Goal: Check status: Check status

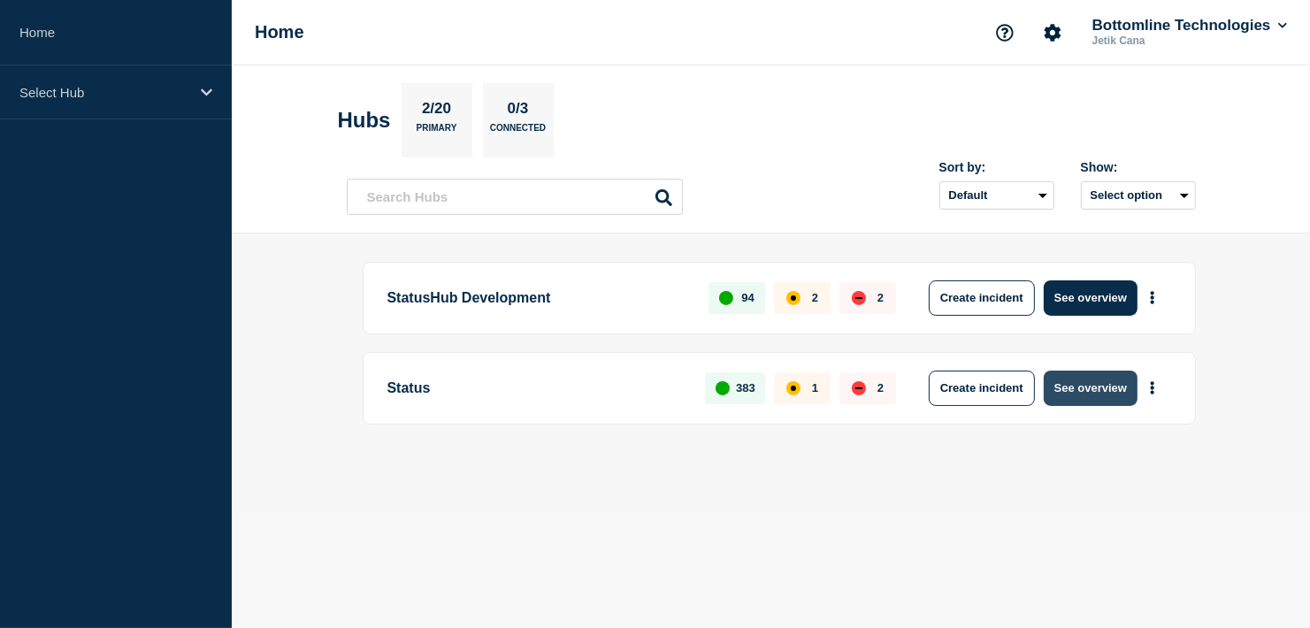
click at [1075, 393] on button "See overview" at bounding box center [1091, 388] width 94 height 35
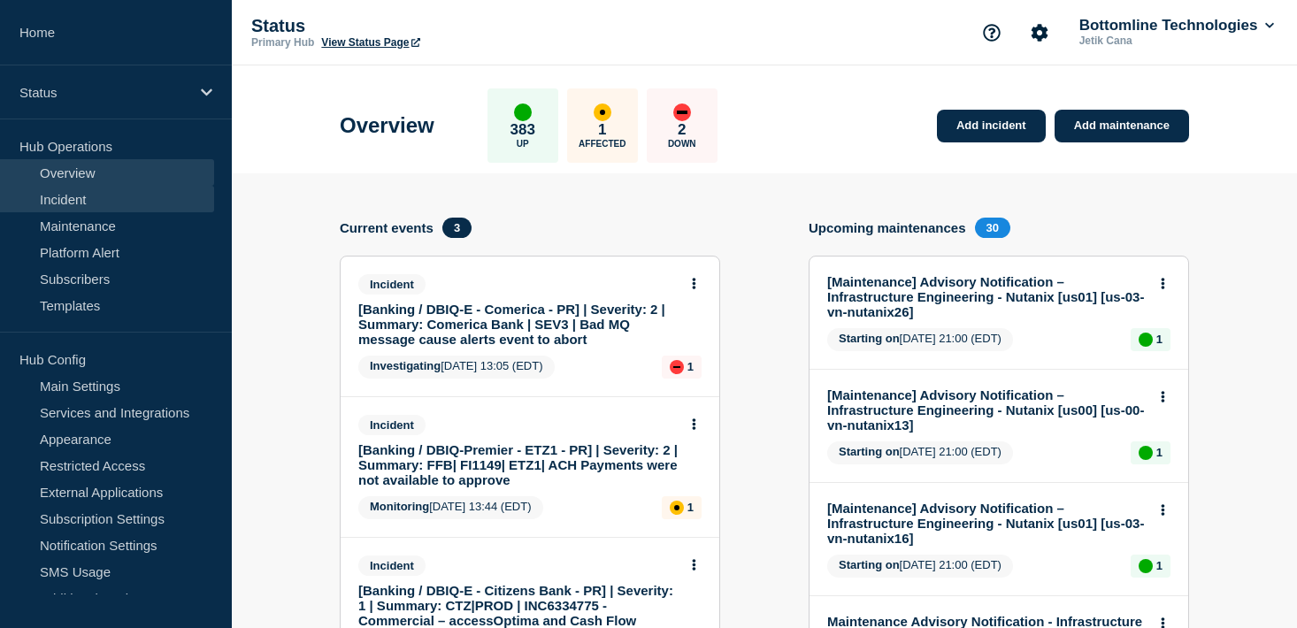
click at [74, 194] on link "Incident" at bounding box center [107, 199] width 214 height 27
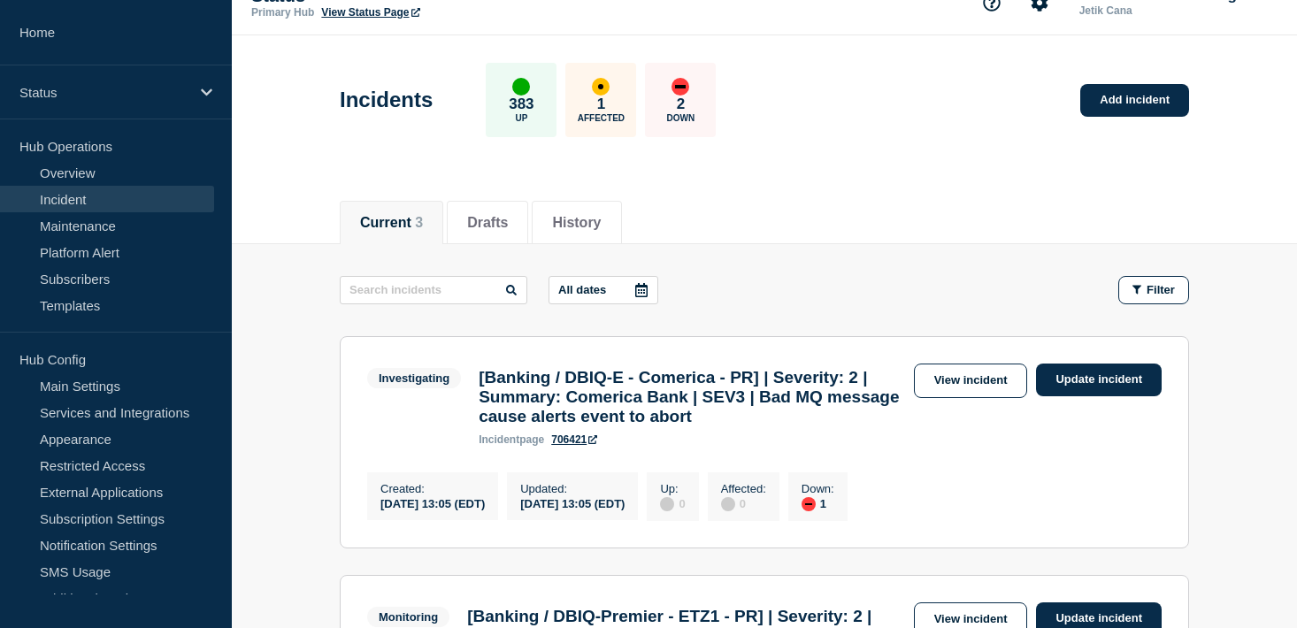
scroll to position [29, 0]
click at [590, 220] on button "History" at bounding box center [576, 224] width 49 height 16
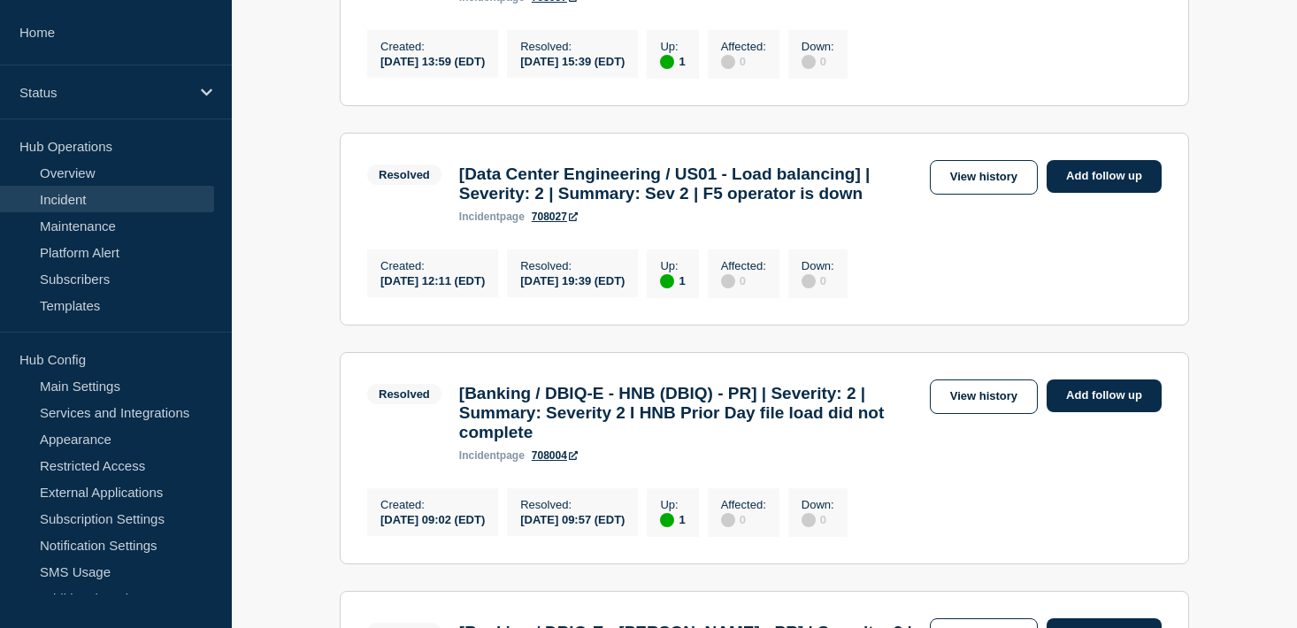
scroll to position [674, 0]
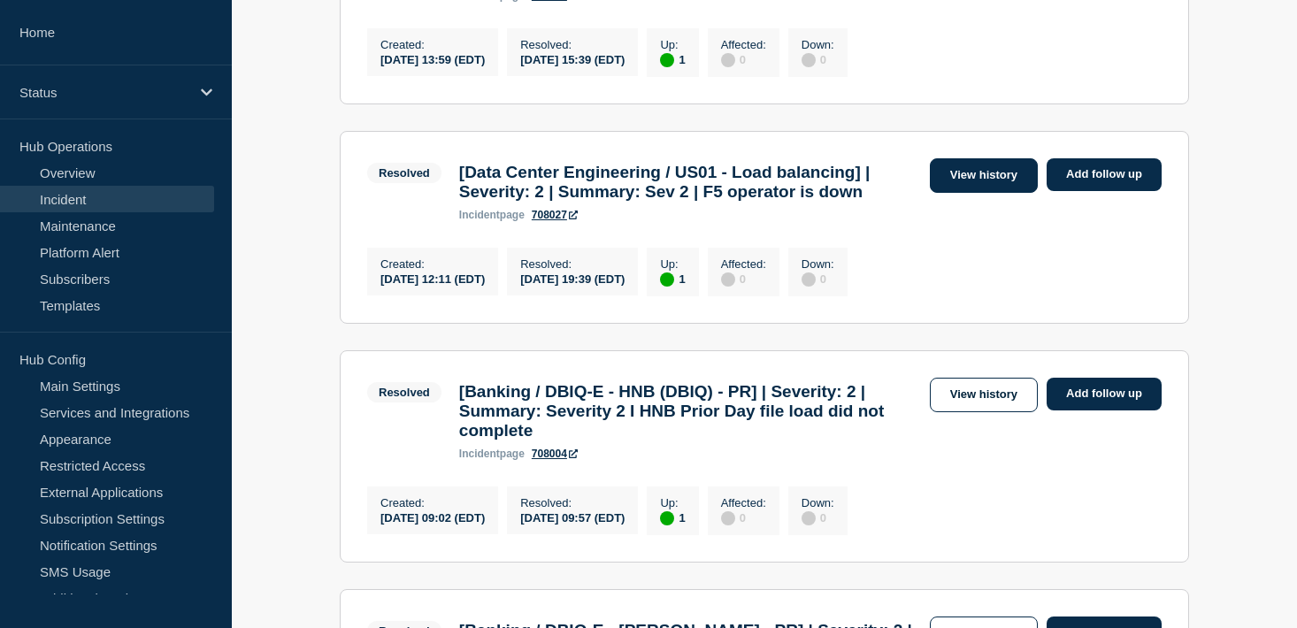
click at [965, 193] on link "View history" at bounding box center [984, 175] width 108 height 34
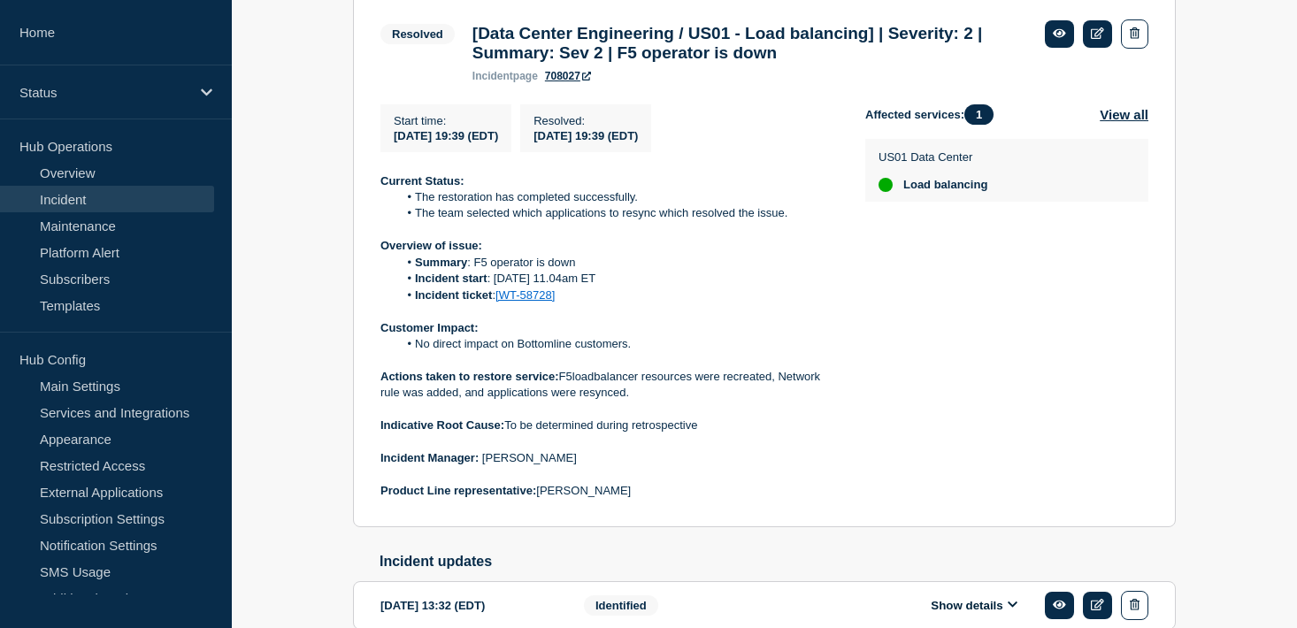
scroll to position [362, 0]
